Goal: Information Seeking & Learning: Find specific fact

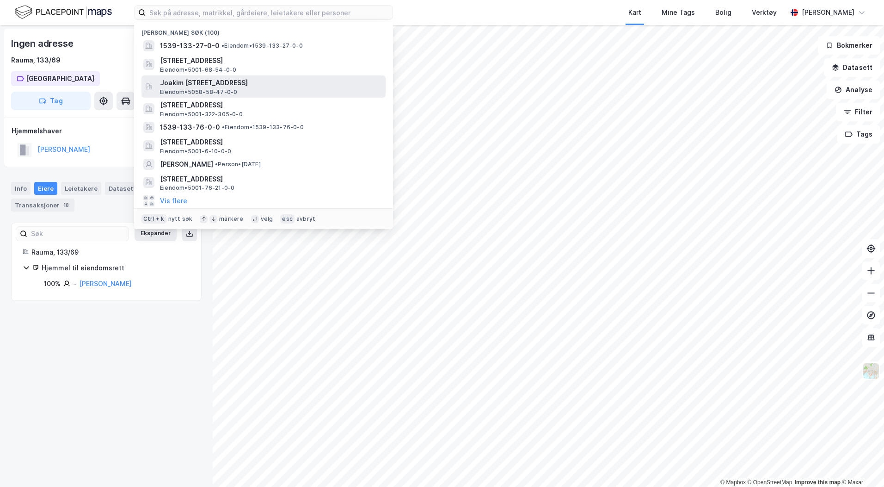
click at [209, 84] on span "Joakim [STREET_ADDRESS]" at bounding box center [271, 82] width 222 height 11
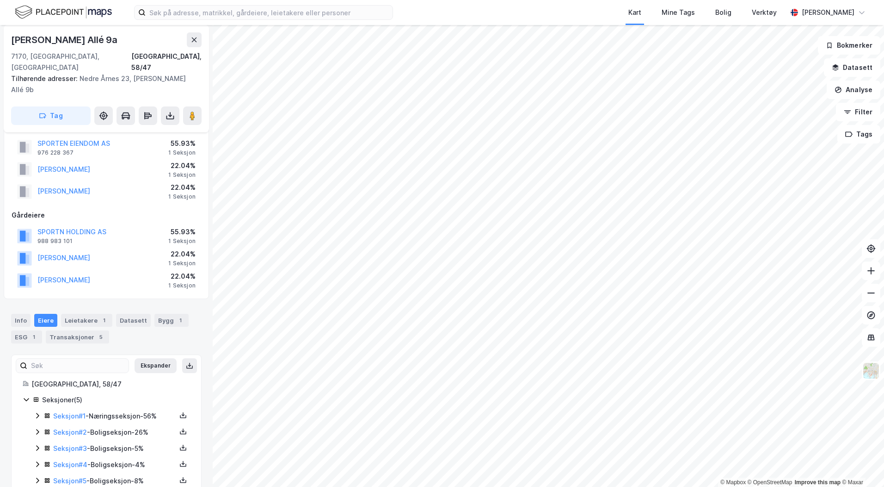
scroll to position [34, 0]
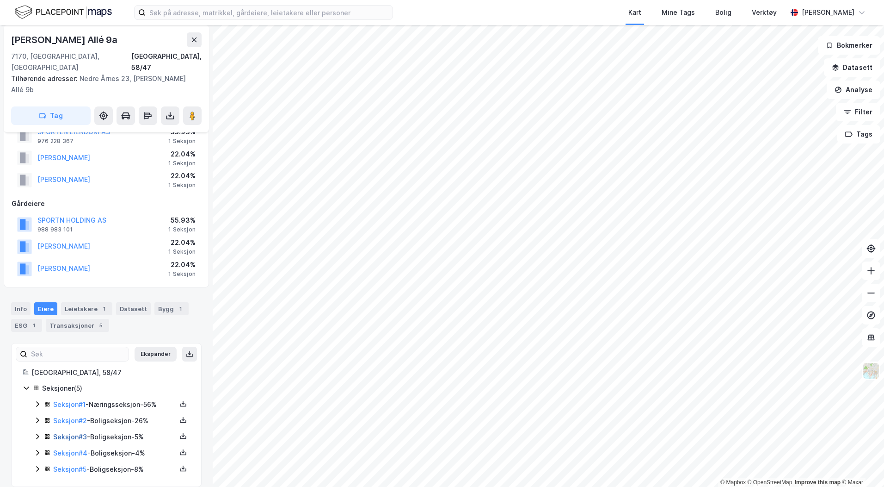
click at [66, 433] on link "Seksjon # 3" at bounding box center [70, 437] width 34 height 8
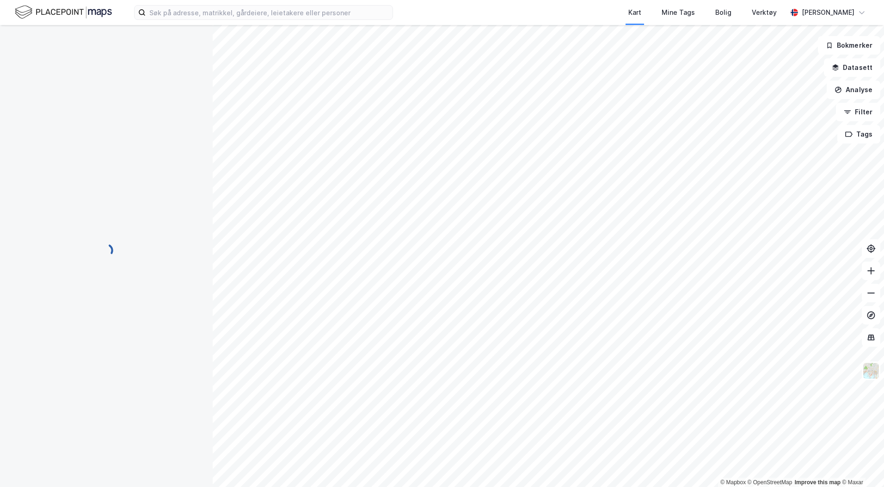
scroll to position [30, 0]
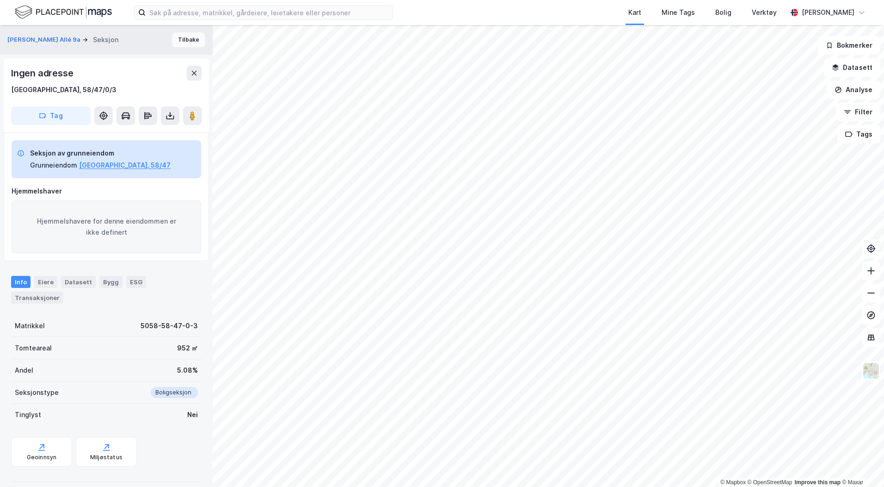
click at [187, 38] on button "Tilbake" at bounding box center [188, 39] width 33 height 15
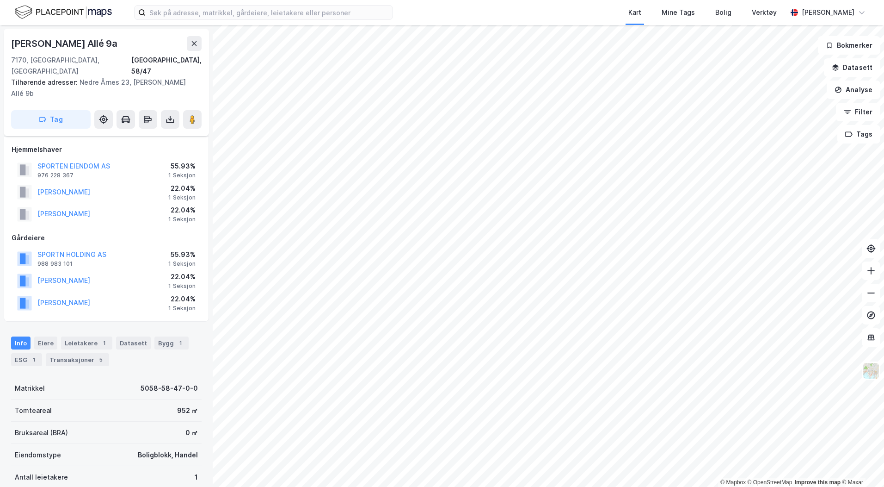
scroll to position [34, 0]
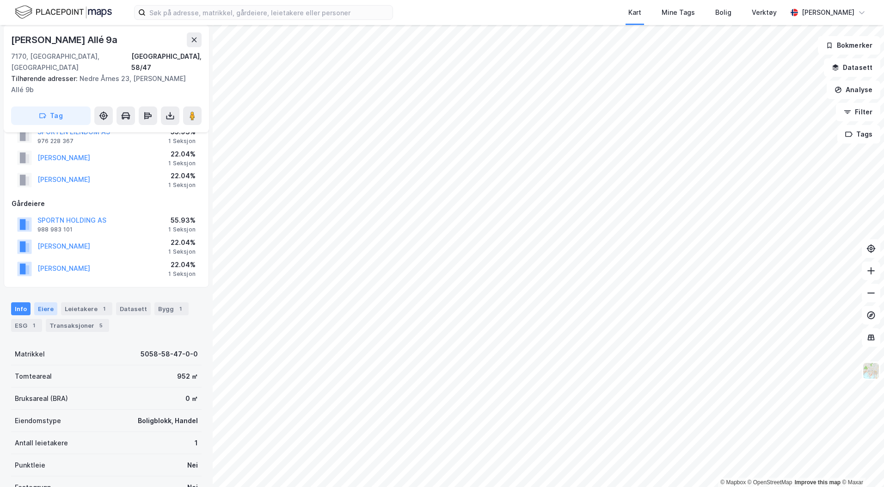
click at [49, 302] on div "Eiere" at bounding box center [45, 308] width 23 height 13
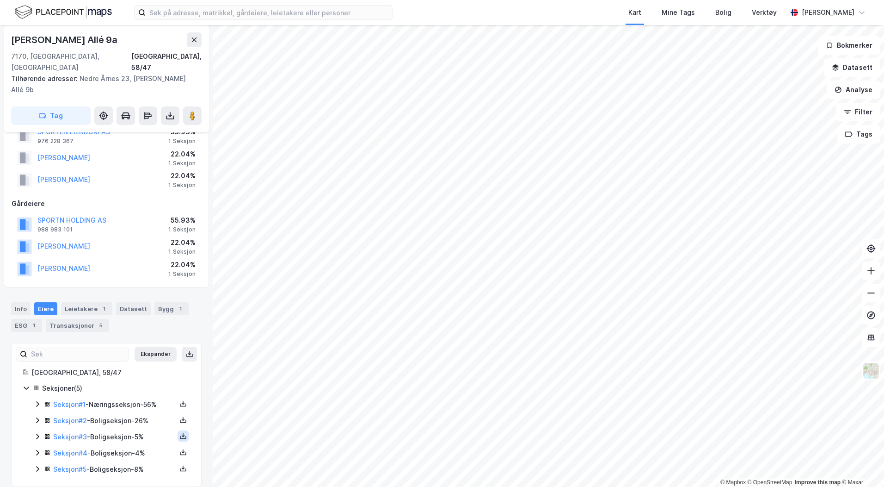
click at [179, 432] on icon at bounding box center [182, 435] width 7 height 7
click at [142, 397] on div "Grunnbok" at bounding box center [132, 408] width 81 height 22
click at [214, 15] on input at bounding box center [269, 13] width 247 height 14
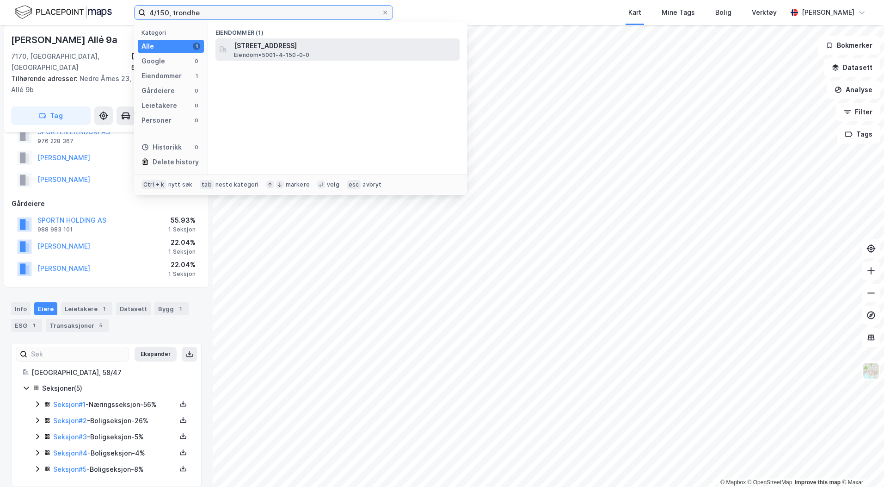
type input "4/150, trondhe"
click at [280, 42] on span "[STREET_ADDRESS]" at bounding box center [345, 45] width 222 height 11
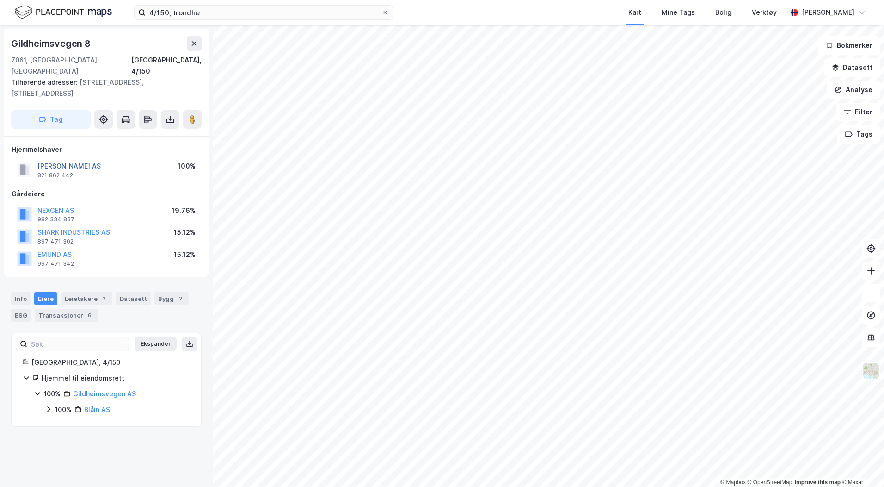
click at [0, 0] on button "[PERSON_NAME] AS" at bounding box center [0, 0] width 0 height 0
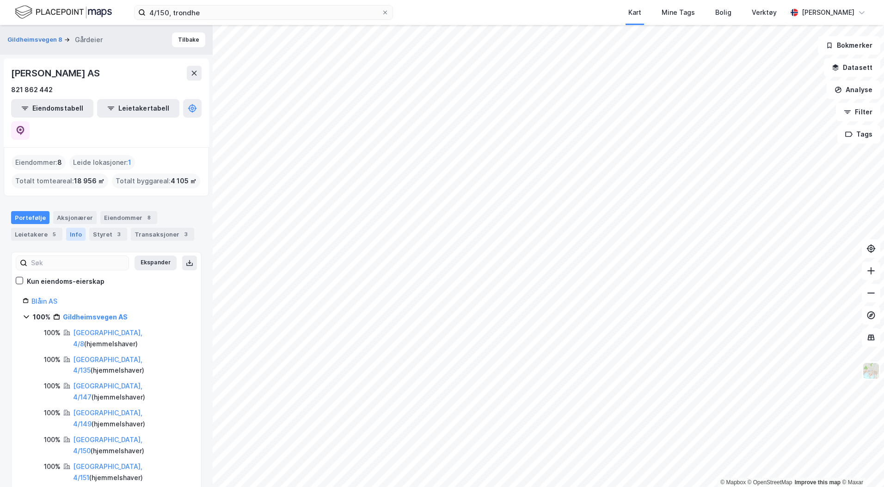
click at [75, 228] on div "Info" at bounding box center [75, 234] width 19 height 13
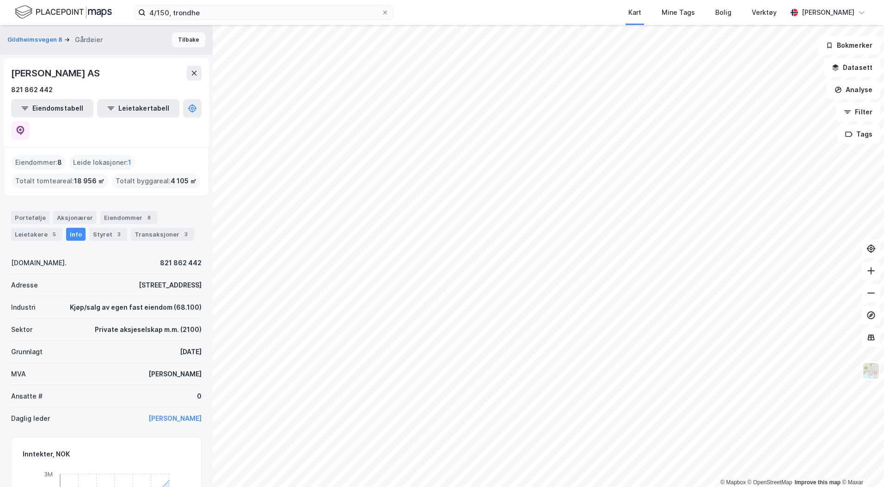
click at [191, 42] on button "Tilbake" at bounding box center [188, 39] width 33 height 15
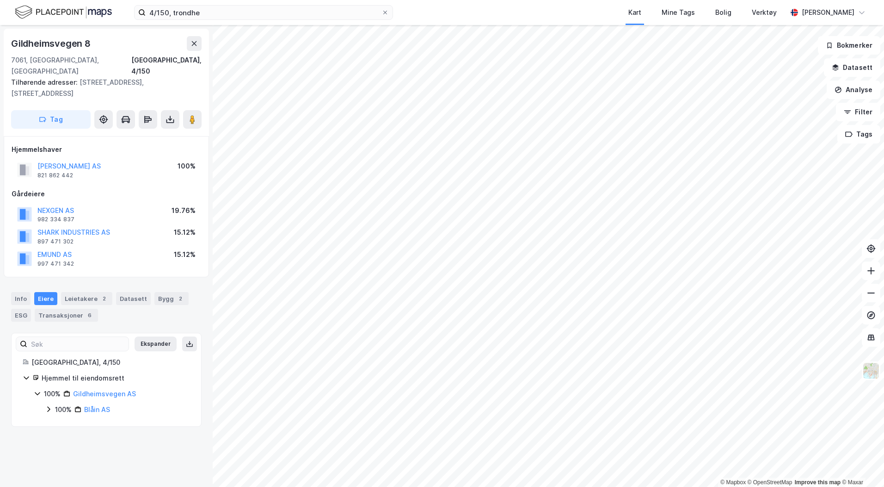
click at [60, 161] on div "[PERSON_NAME] AS" at bounding box center [68, 166] width 63 height 11
click at [0, 0] on button "[PERSON_NAME] AS" at bounding box center [0, 0] width 0 height 0
